Goal: Information Seeking & Learning: Learn about a topic

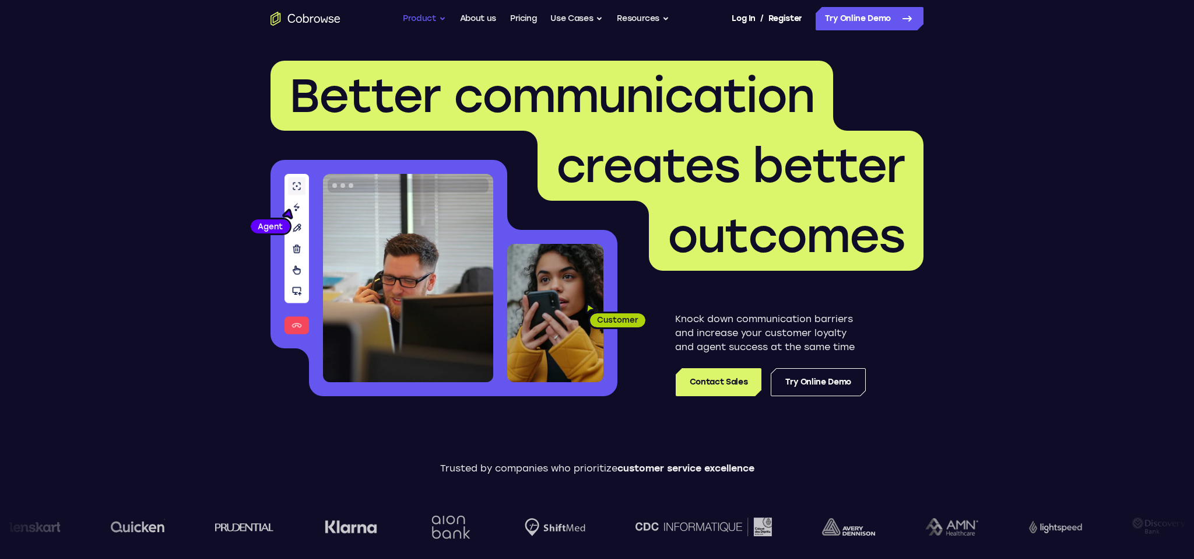
click at [424, 16] on button "Product" at bounding box center [424, 18] width 43 height 23
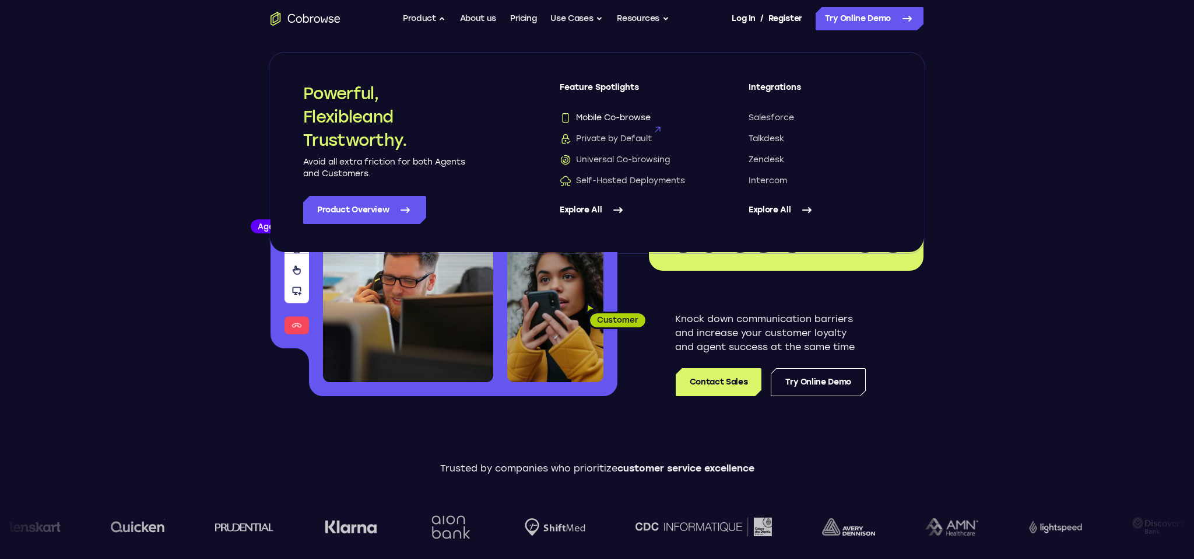
click at [623, 117] on span "Mobile Co-browse" at bounding box center [605, 118] width 91 height 12
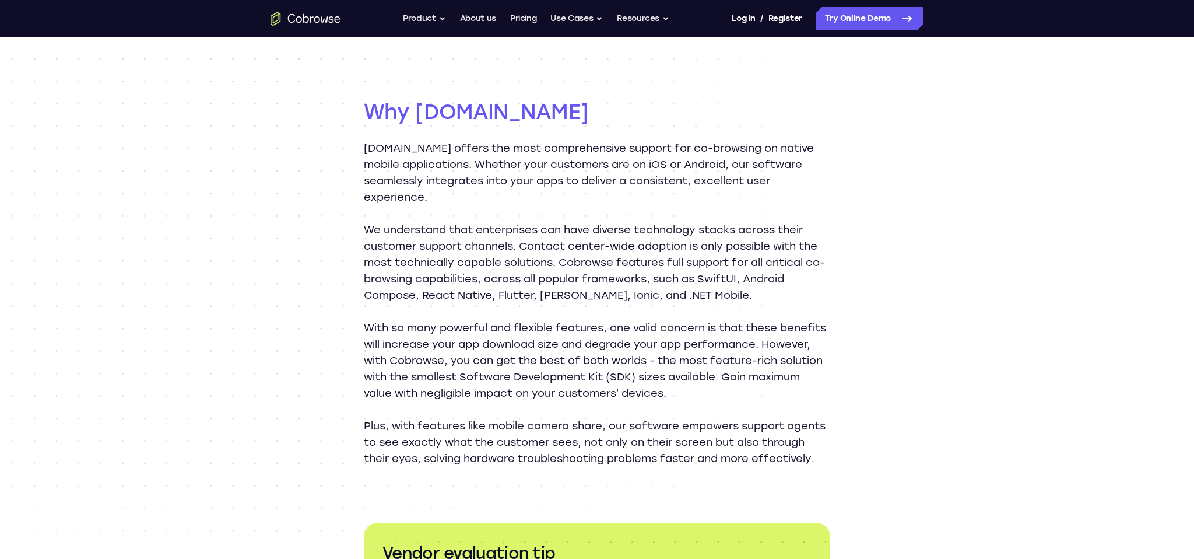
scroll to position [1320, 0]
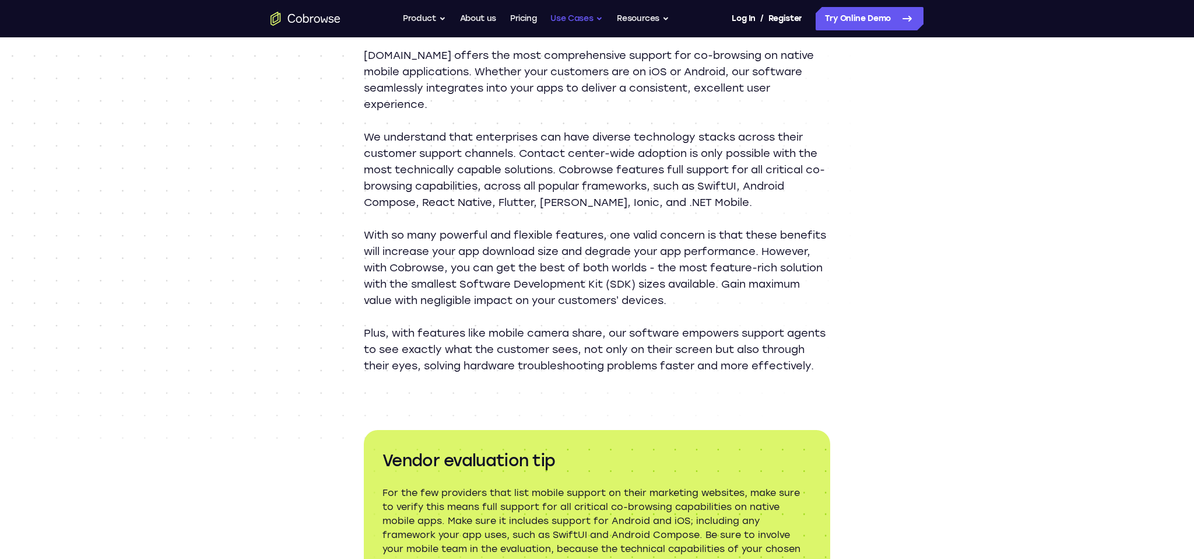
click at [563, 19] on button "Use Cases" at bounding box center [576, 18] width 52 height 23
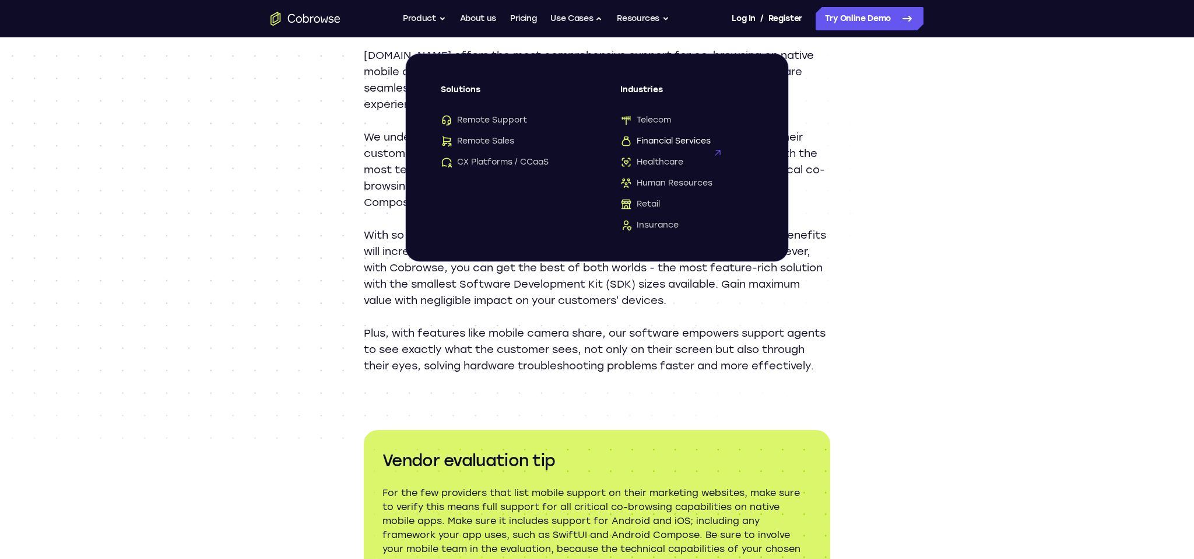
click at [642, 142] on span "Financial Services" at bounding box center [665, 141] width 90 height 12
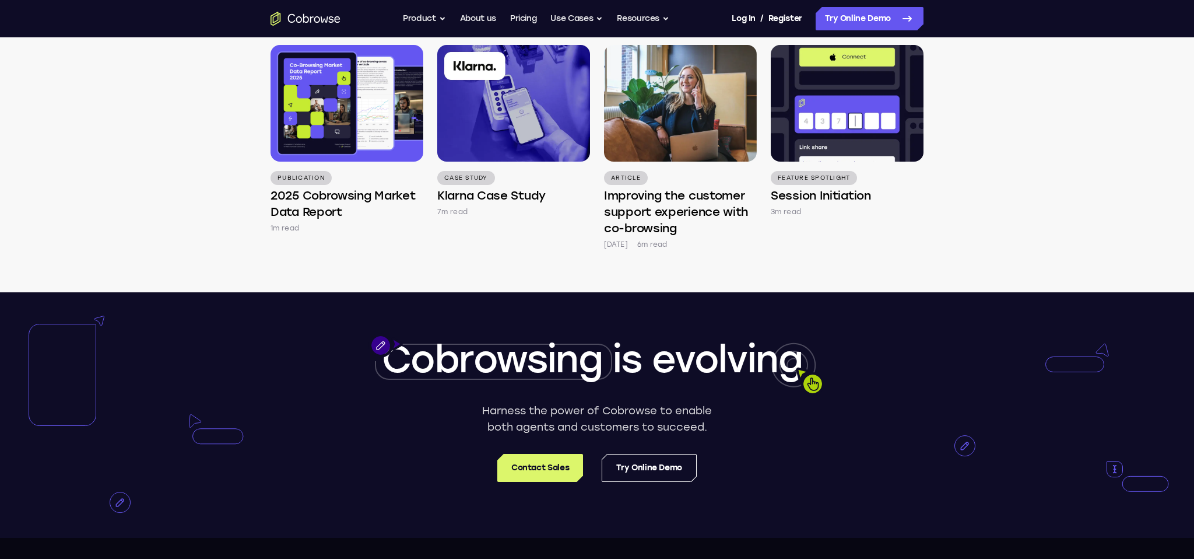
scroll to position [3194, 0]
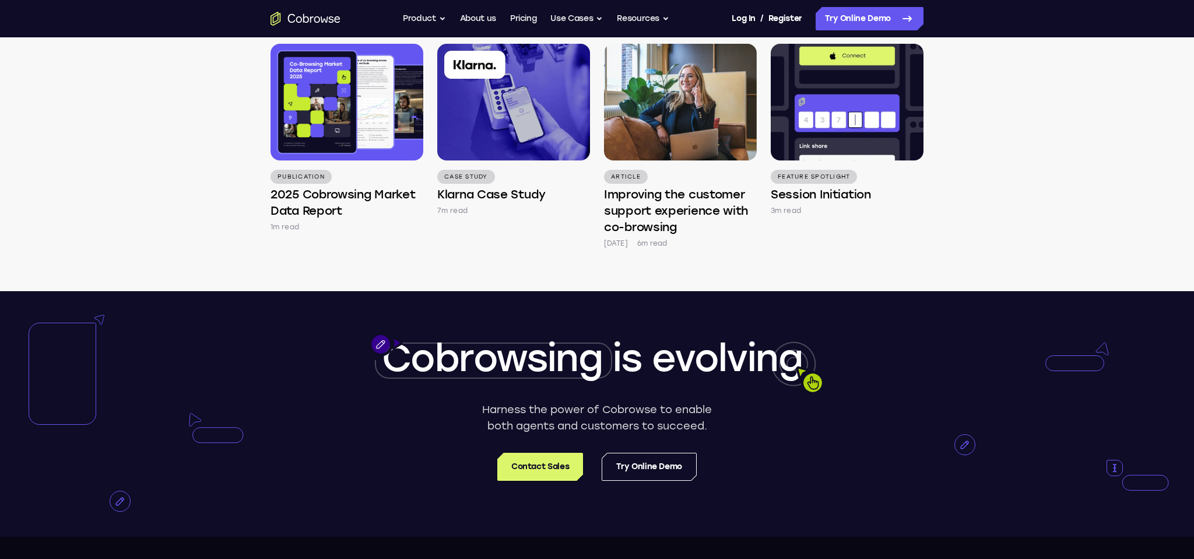
click at [182, 294] on div at bounding box center [597, 413] width 1194 height 245
click at [241, 291] on div at bounding box center [597, 413] width 1194 height 245
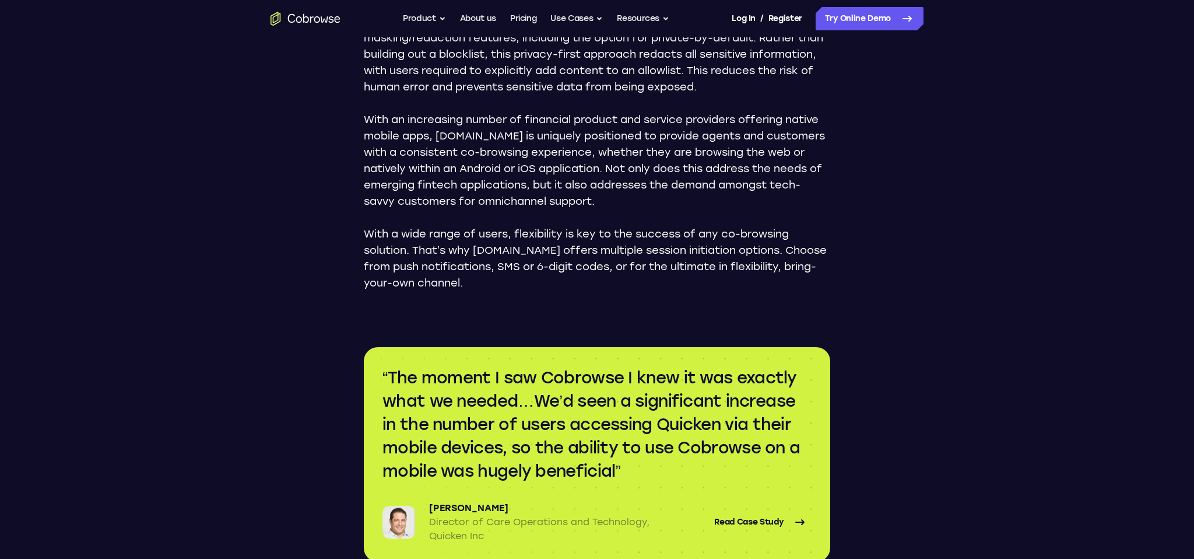
scroll to position [2444, 0]
